Goal: Information Seeking & Learning: Find specific fact

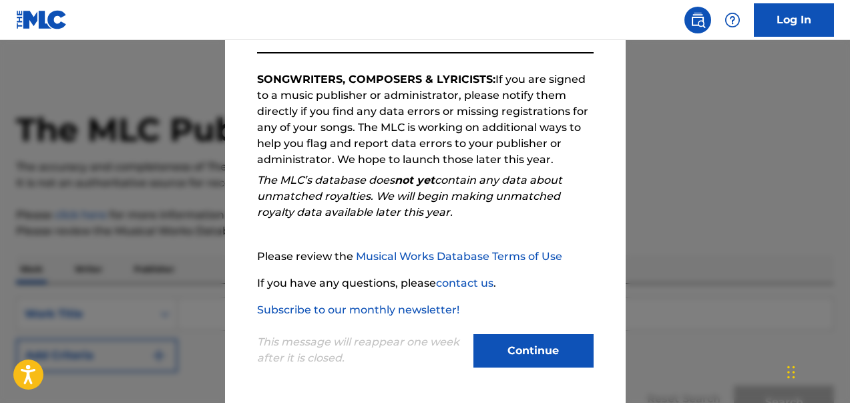
scroll to position [27, 0]
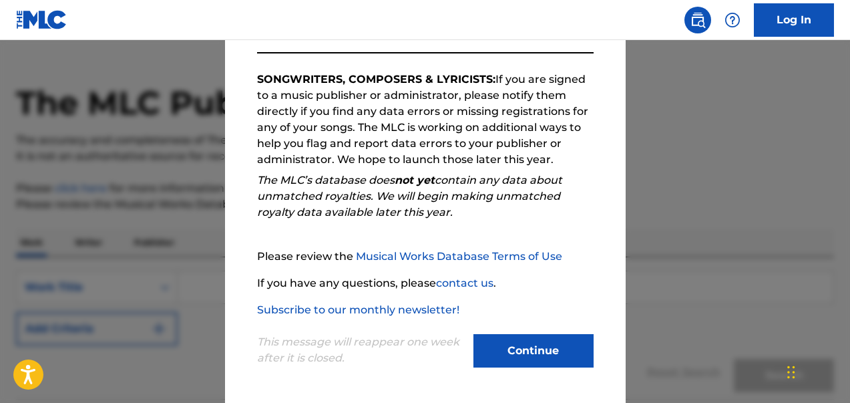
click at [524, 345] on button "Continue" at bounding box center [534, 350] width 120 height 33
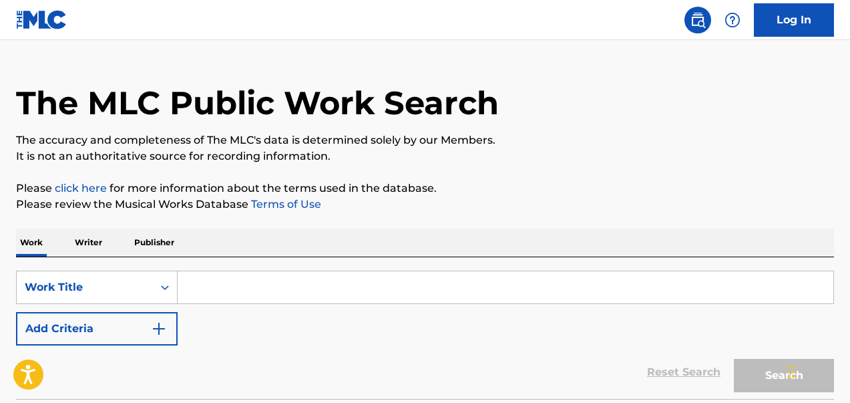
scroll to position [69, 0]
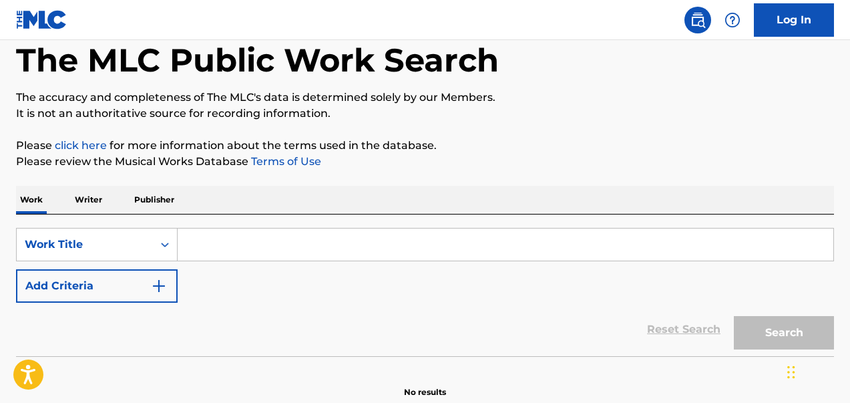
click at [232, 247] on input "Search Form" at bounding box center [506, 244] width 656 height 32
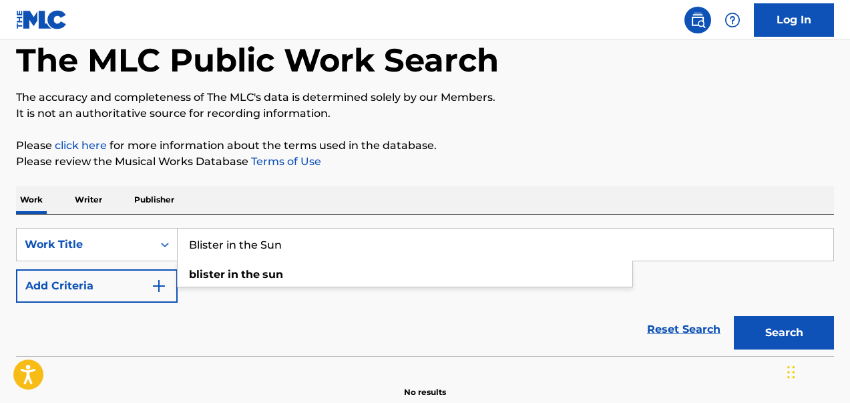
click at [734, 316] on button "Search" at bounding box center [784, 332] width 100 height 33
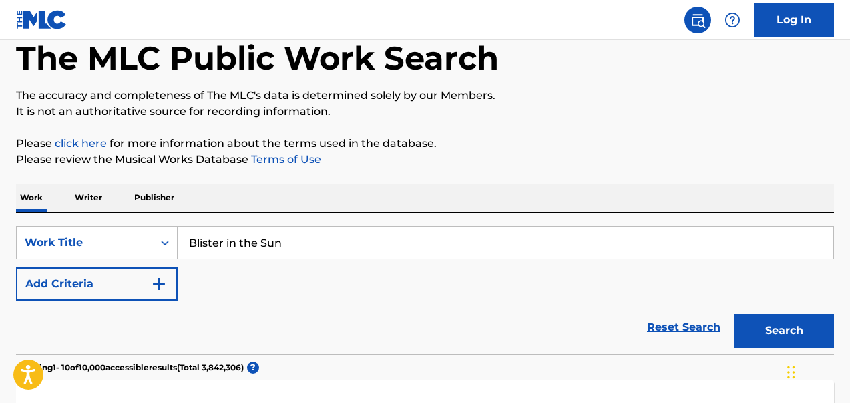
scroll to position [94, 0]
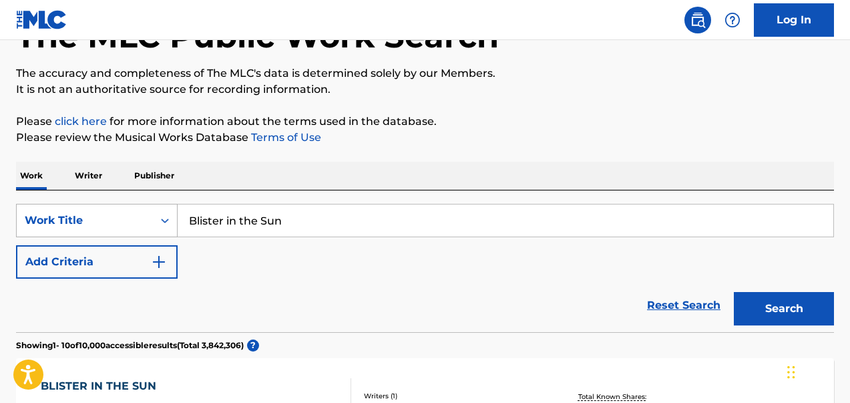
drag, startPoint x: 307, startPoint y: 227, endPoint x: 169, endPoint y: 210, distance: 138.7
click at [169, 210] on div "SearchWithCriteria9b3de5f4-21a5-4053-ab6d-8dc37aa604c6 Work Title Blister in th…" at bounding box center [425, 220] width 818 height 33
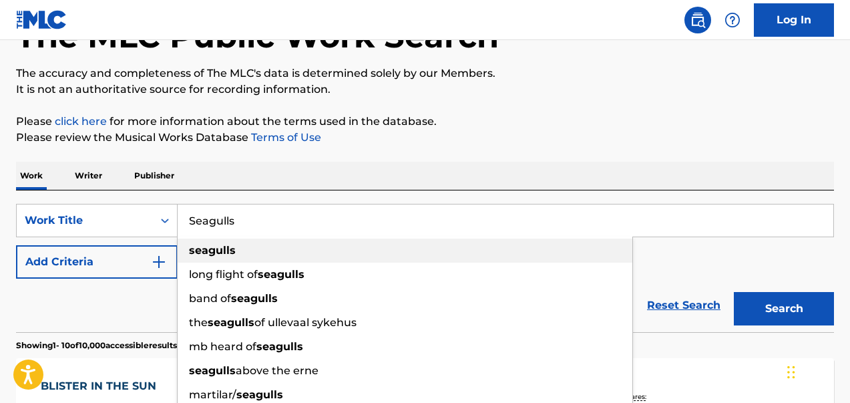
type input "Seagulls"
click at [209, 250] on strong "seagulls" at bounding box center [212, 250] width 47 height 13
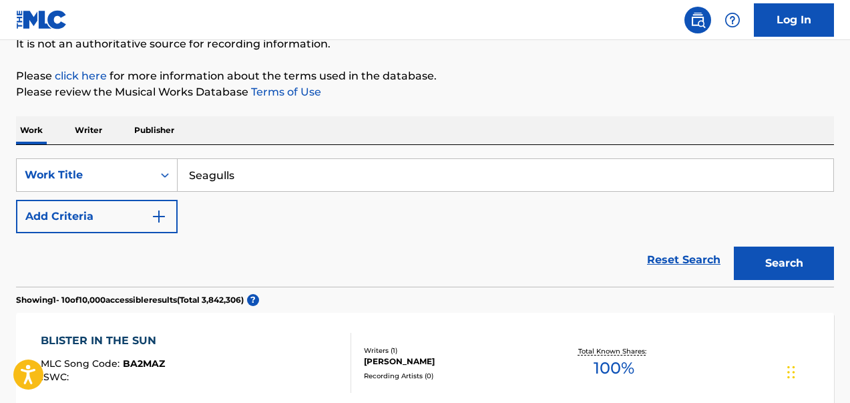
scroll to position [142, 0]
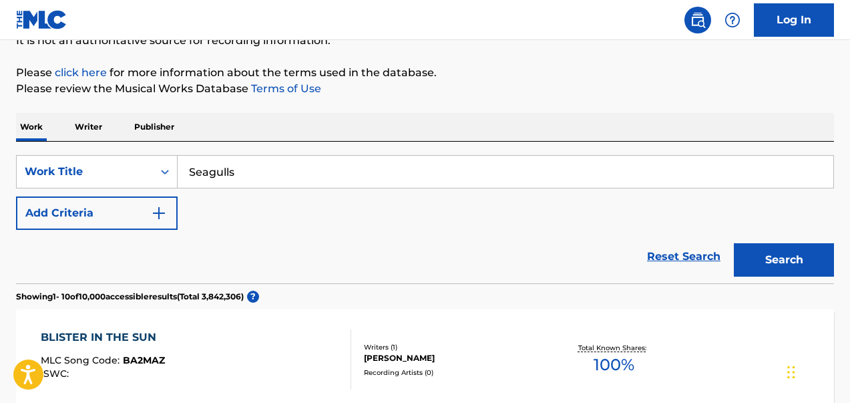
click at [789, 252] on button "Search" at bounding box center [784, 259] width 100 height 33
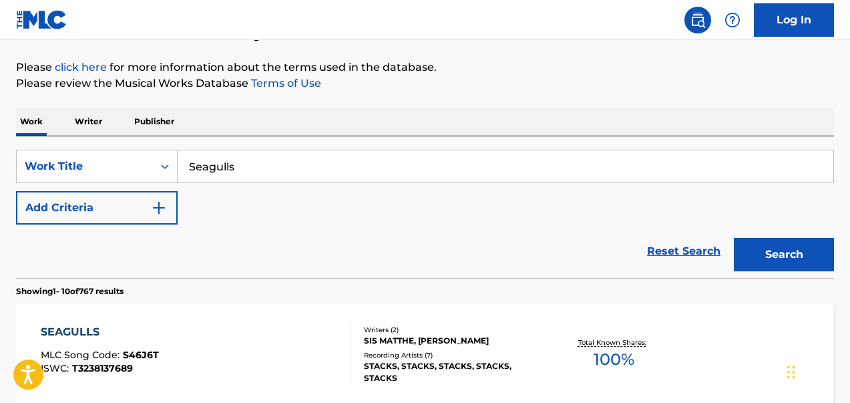
scroll to position [136, 0]
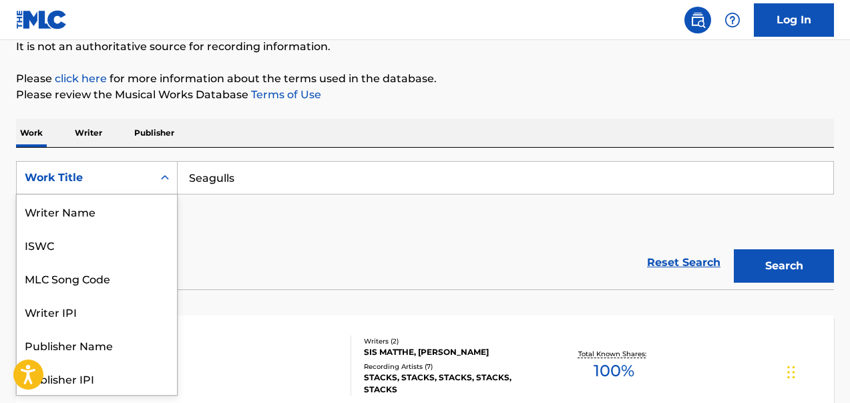
click at [164, 174] on icon "Search Form" at bounding box center [164, 177] width 13 height 13
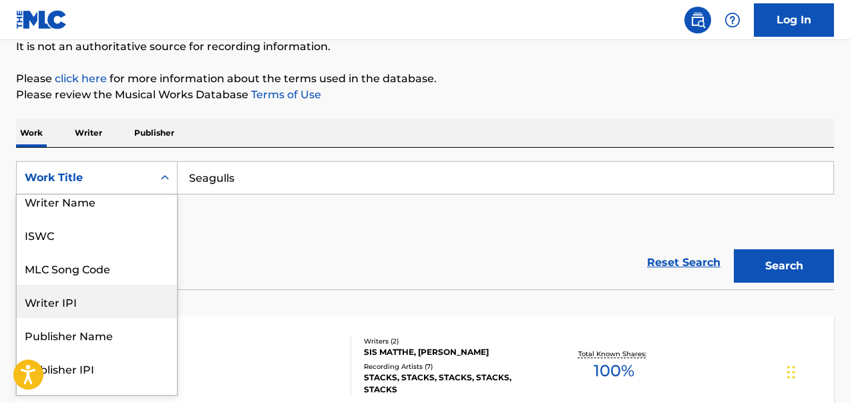
scroll to position [0, 0]
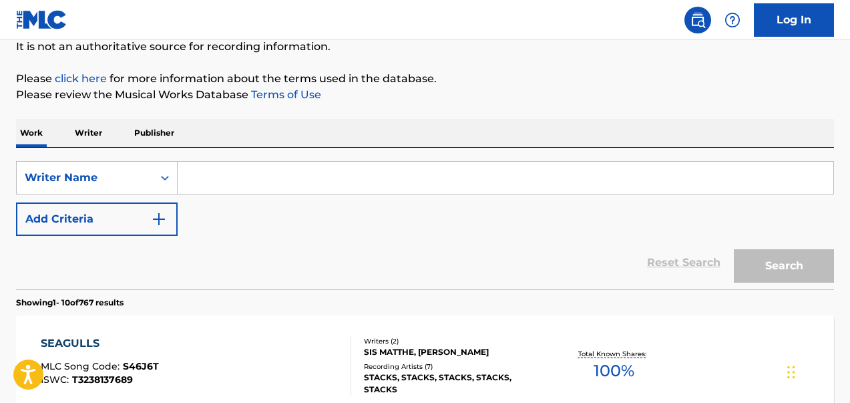
click at [233, 182] on input "Search Form" at bounding box center [506, 178] width 656 height 32
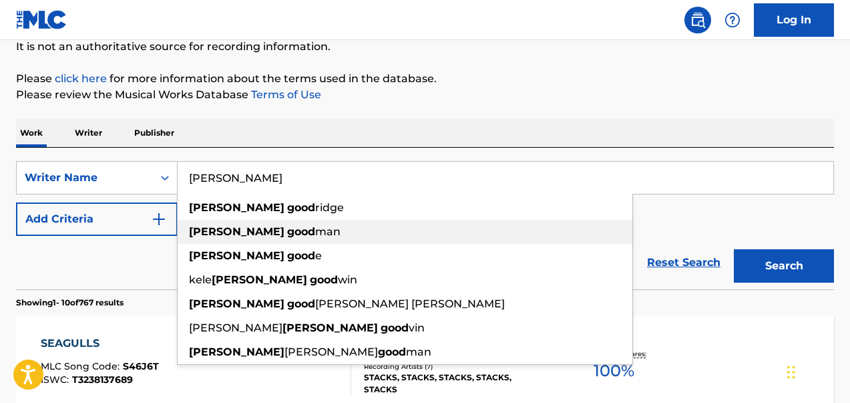
click at [287, 233] on strong "good" at bounding box center [301, 231] width 28 height 13
type input "[PERSON_NAME]"
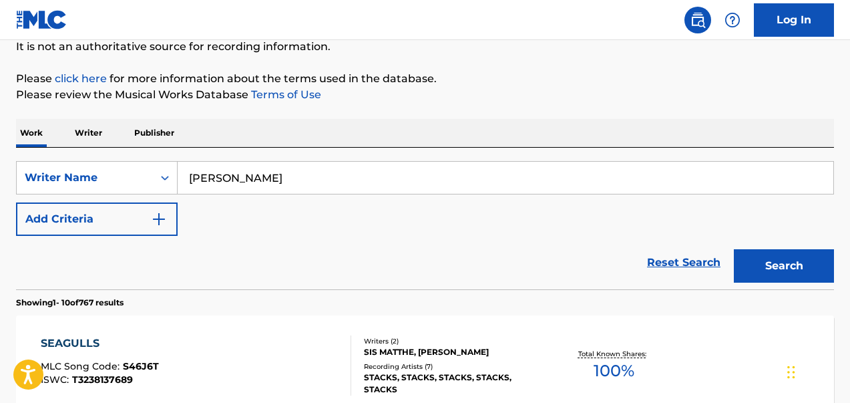
click at [789, 264] on button "Search" at bounding box center [784, 265] width 100 height 33
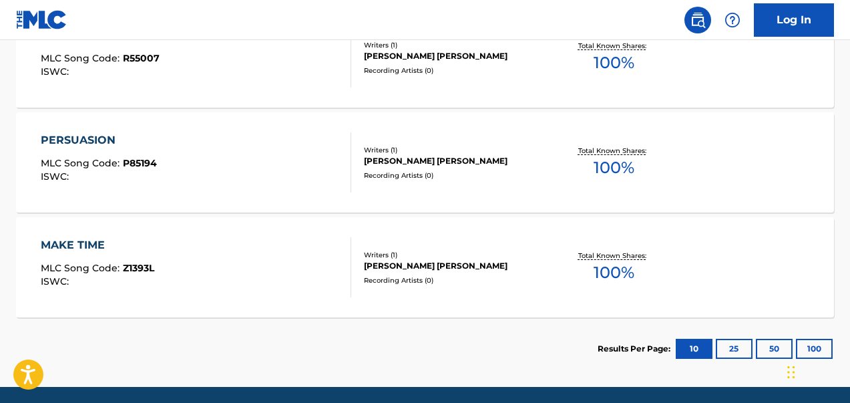
scroll to position [754, 0]
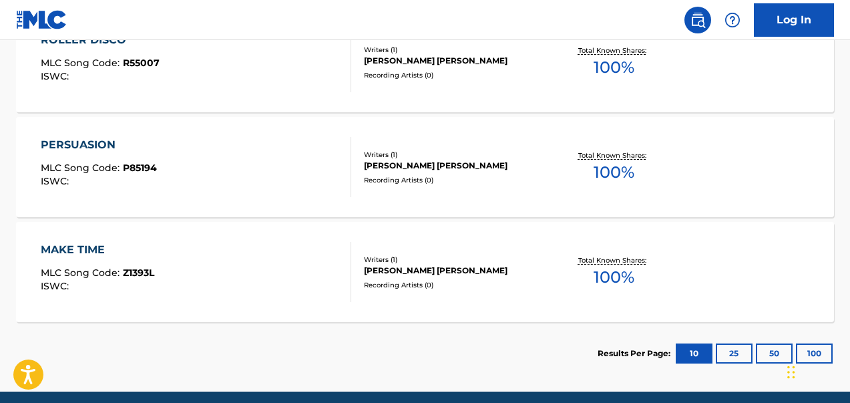
click at [52, 25] on img at bounding box center [41, 19] width 51 height 19
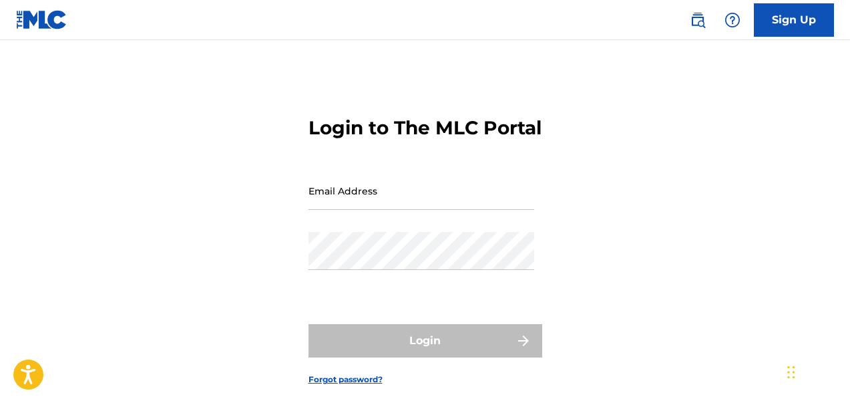
scroll to position [101, 0]
